Goal: Task Accomplishment & Management: Complete application form

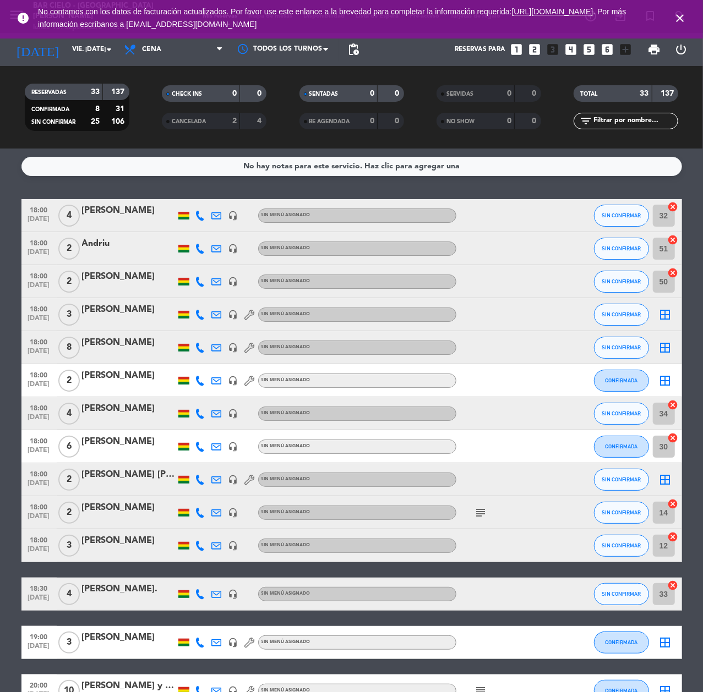
click at [531, 52] on icon "looks_two" at bounding box center [534, 49] width 14 height 14
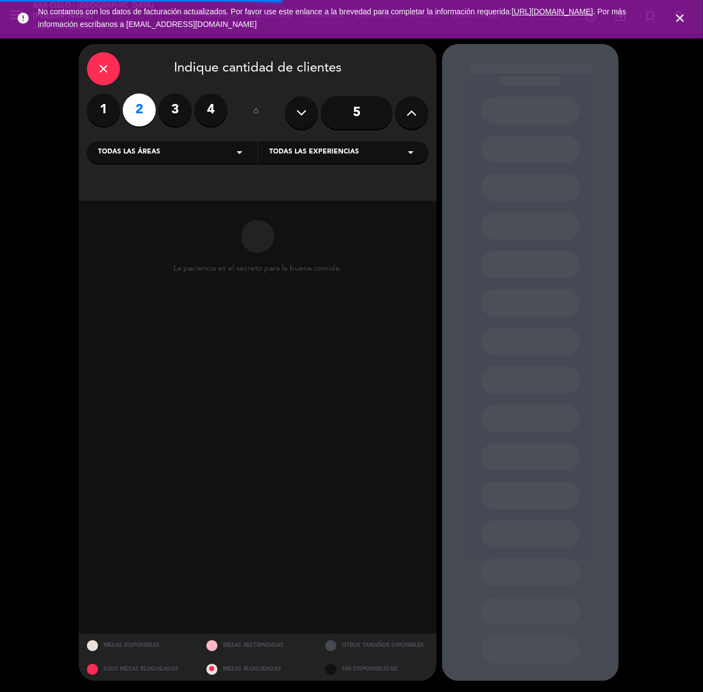
click at [376, 158] on div "Todas las experiencias arrow_drop_down" at bounding box center [343, 152] width 170 height 22
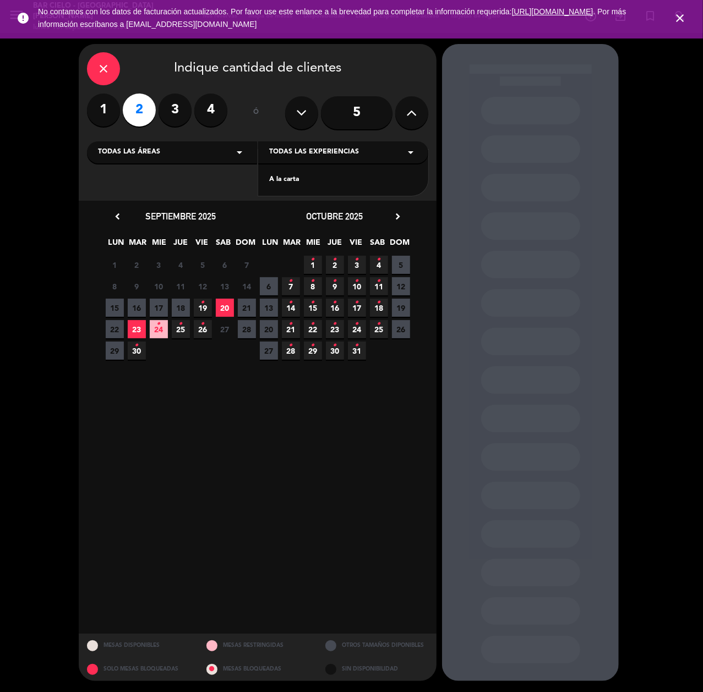
click at [225, 310] on span "20" at bounding box center [225, 308] width 18 height 18
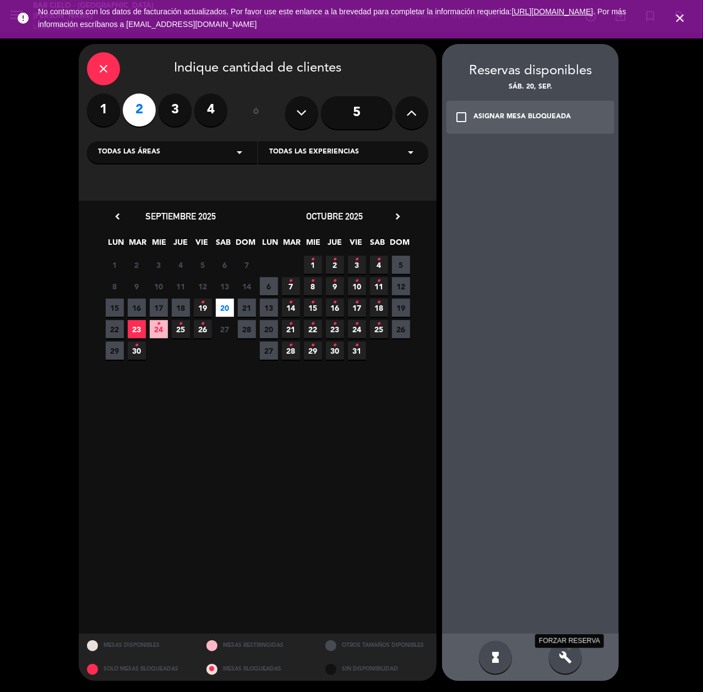
click at [561, 654] on icon "build" at bounding box center [565, 657] width 13 height 13
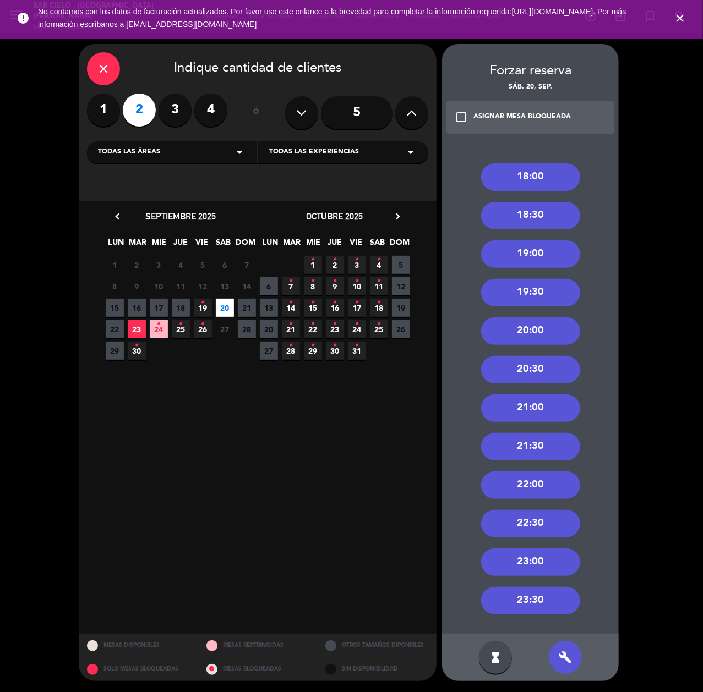
click at [535, 566] on div "23:00" at bounding box center [530, 563] width 99 height 28
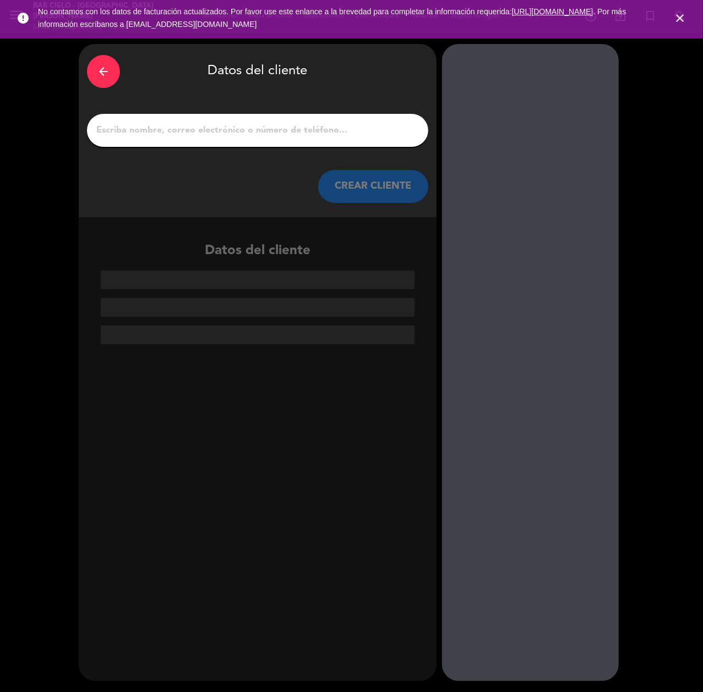
click at [101, 72] on icon "arrow_back" at bounding box center [103, 71] width 13 height 13
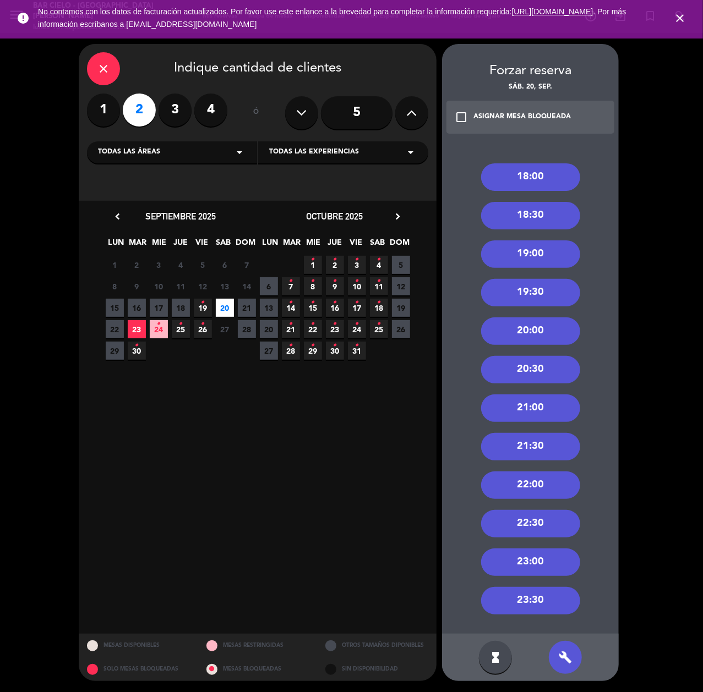
click at [511, 598] on div "23:30" at bounding box center [530, 601] width 99 height 28
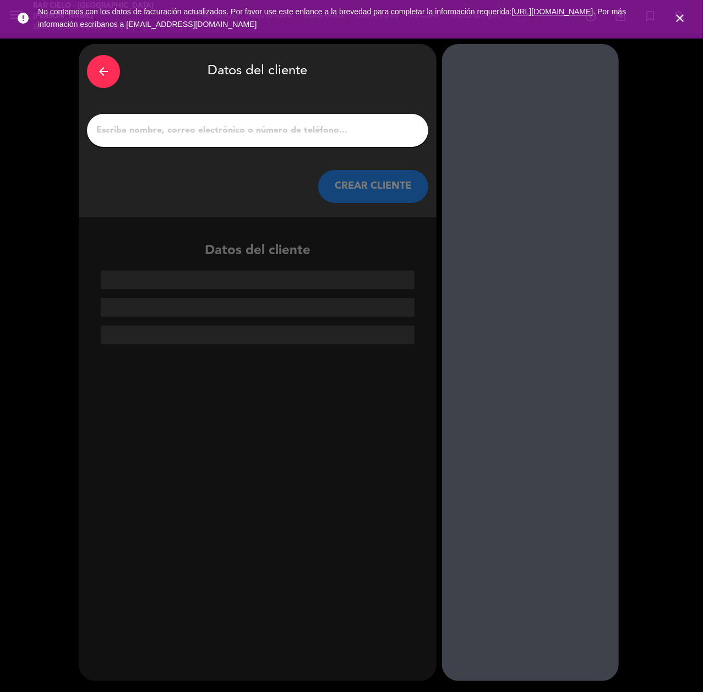
click at [172, 136] on input "1" at bounding box center [257, 130] width 325 height 15
paste input "[PERSON_NAME] [PERSON_NAME]"
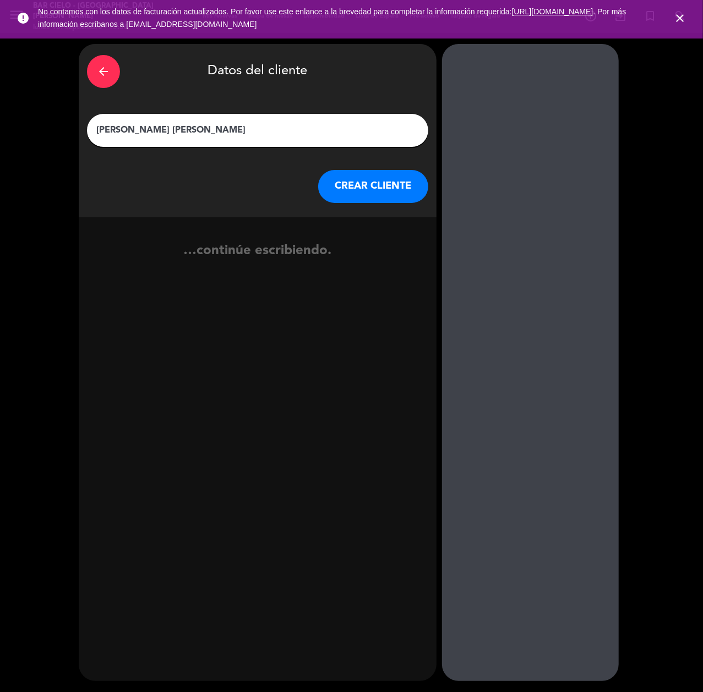
type input "[PERSON_NAME] [PERSON_NAME]"
click at [395, 191] on button "CREAR CLIENTE" at bounding box center [373, 186] width 110 height 33
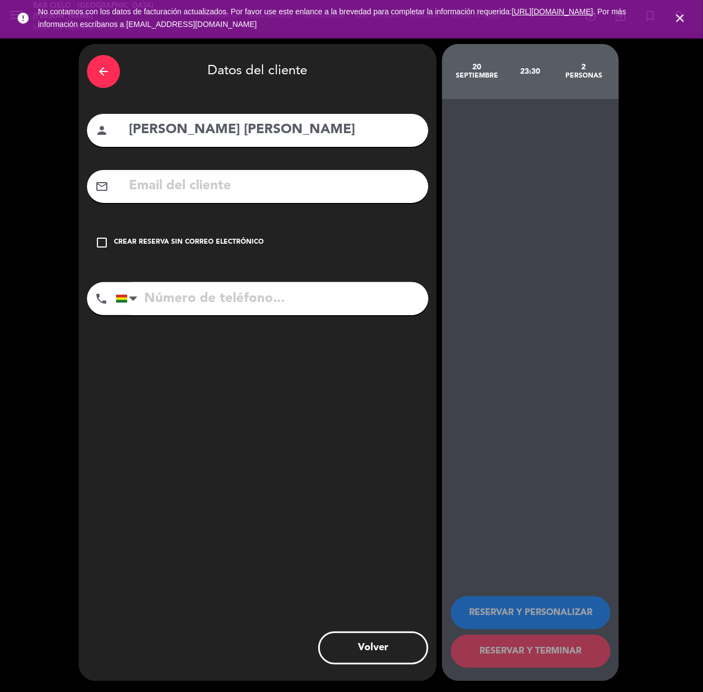
paste input "[EMAIL_ADDRESS][DOMAIN_NAME]"
click at [218, 184] on input "[EMAIL_ADDRESS][DOMAIN_NAME]" at bounding box center [274, 186] width 292 height 23
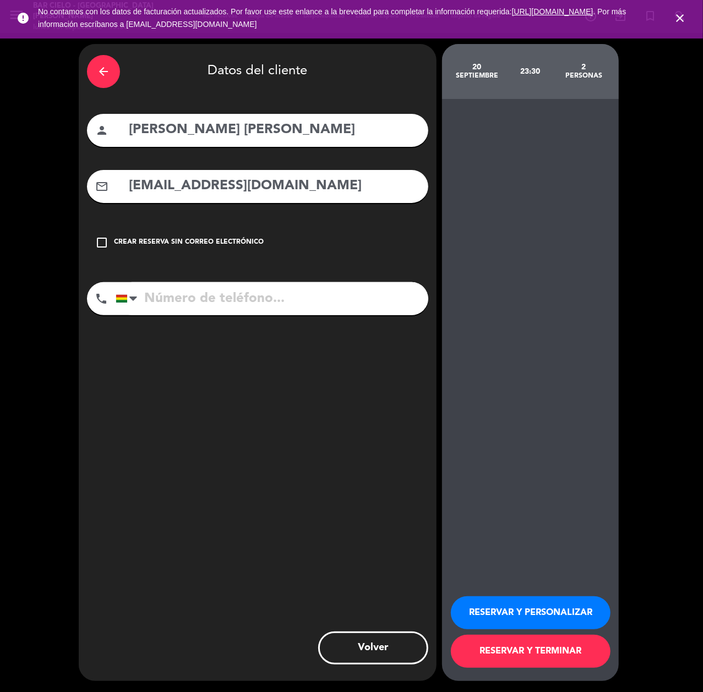
type input "[EMAIL_ADDRESS][DOMAIN_NAME]"
drag, startPoint x: 168, startPoint y: 304, endPoint x: 143, endPoint y: 326, distance: 33.2
click at [168, 304] on input "tel" at bounding box center [272, 298] width 313 height 33
paste input "70890020"
click at [195, 289] on input "70890020" at bounding box center [272, 298] width 313 height 33
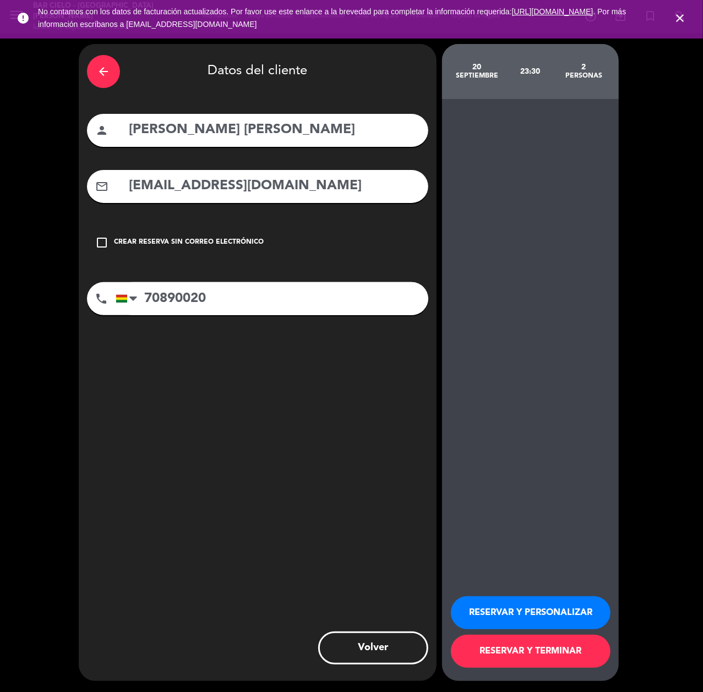
type input "70890020"
click at [479, 616] on button "RESERVAR Y PERSONALIZAR" at bounding box center [531, 613] width 160 height 33
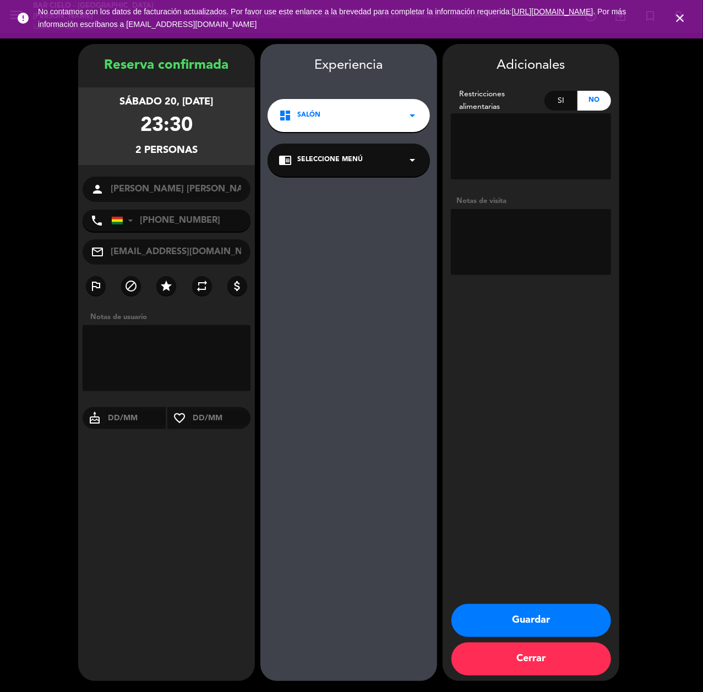
click at [497, 621] on button "Guardar" at bounding box center [531, 620] width 160 height 33
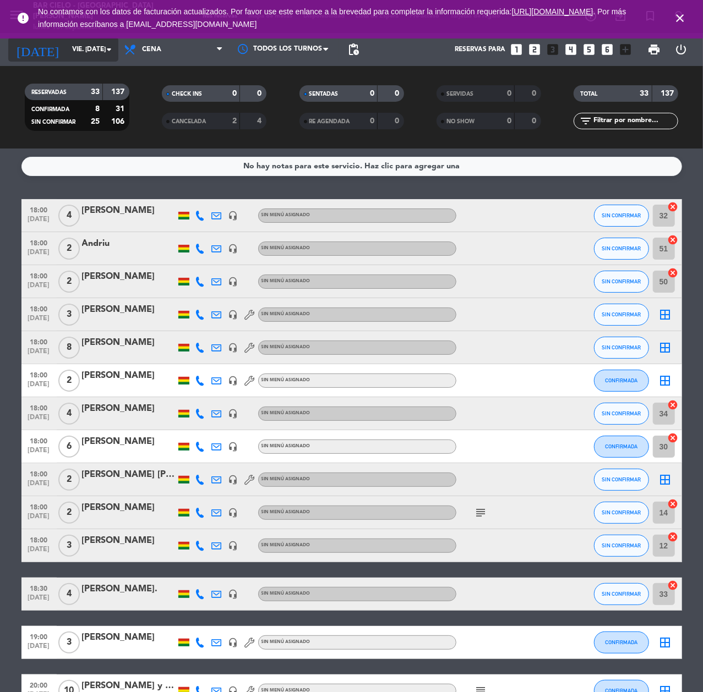
click at [78, 43] on input "vie. [DATE]" at bounding box center [110, 49] width 87 height 19
